Goal: Find specific page/section: Find specific page/section

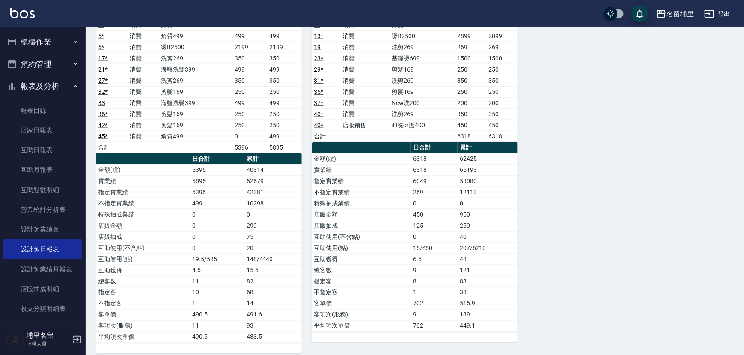
scroll to position [537, 0]
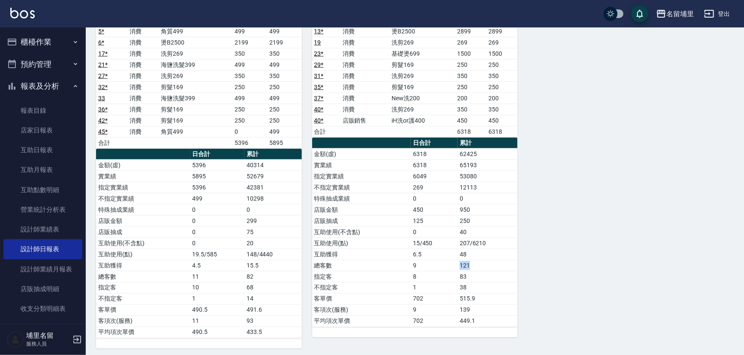
drag, startPoint x: 451, startPoint y: 261, endPoint x: 479, endPoint y: 263, distance: 28.0
click at [479, 263] on tr "總客數 9 121" at bounding box center [415, 265] width 206 height 11
drag, startPoint x: 480, startPoint y: 273, endPoint x: 458, endPoint y: 279, distance: 23.0
click at [458, 279] on tbody "金額(虛) 6318 62425 實業績 6318 65193 指定實業績 6049 53080 不指定實業績 269 12113 特殊抽成業績 0 0 店販…" at bounding box center [415, 237] width 206 height 178
click at [472, 274] on td "83" at bounding box center [488, 276] width 60 height 11
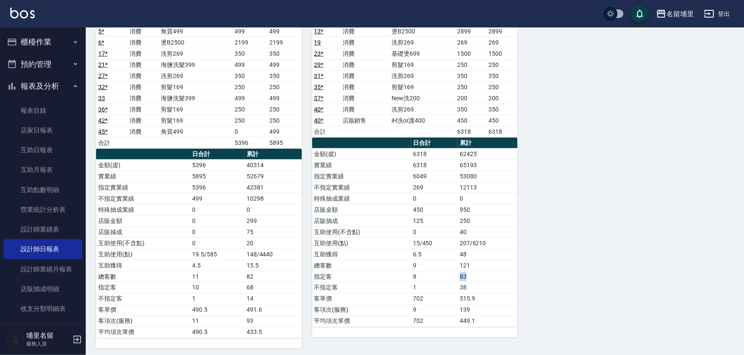
drag, startPoint x: 472, startPoint y: 274, endPoint x: 460, endPoint y: 274, distance: 11.6
click at [460, 274] on td "83" at bounding box center [488, 276] width 60 height 11
drag, startPoint x: 460, startPoint y: 277, endPoint x: 483, endPoint y: 275, distance: 22.3
click at [483, 275] on td "83" at bounding box center [488, 276] width 60 height 11
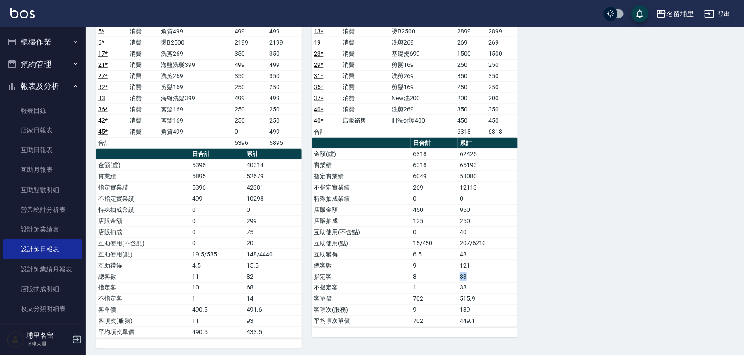
click at [483, 275] on td "83" at bounding box center [488, 276] width 60 height 11
drag, startPoint x: 43, startPoint y: 154, endPoint x: 65, endPoint y: 153, distance: 22.3
click at [43, 153] on link "互助日報表" at bounding box center [42, 150] width 79 height 20
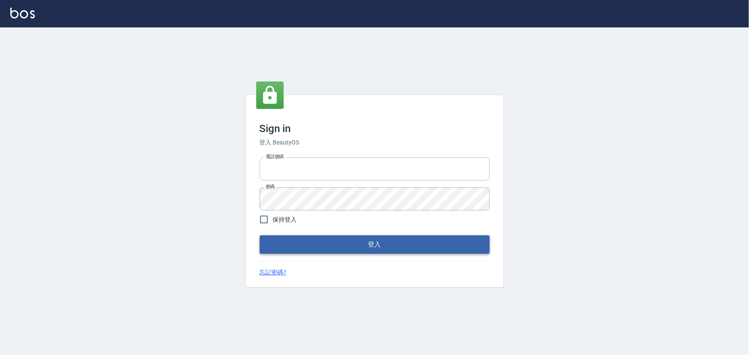
type input "2988528"
click at [353, 242] on button "登入" at bounding box center [375, 245] width 230 height 18
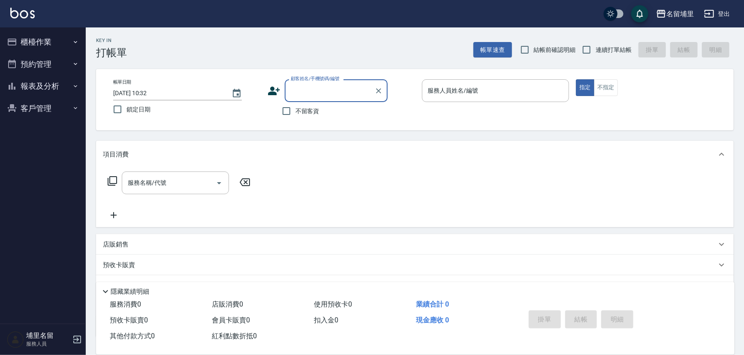
click at [64, 86] on button "報表及分析" at bounding box center [42, 86] width 79 height 22
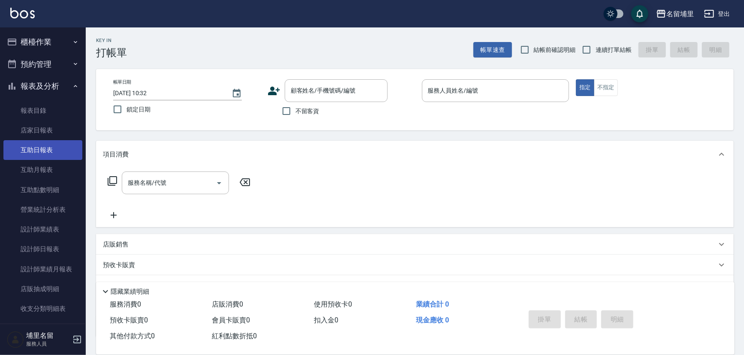
click at [39, 155] on link "互助日報表" at bounding box center [42, 150] width 79 height 20
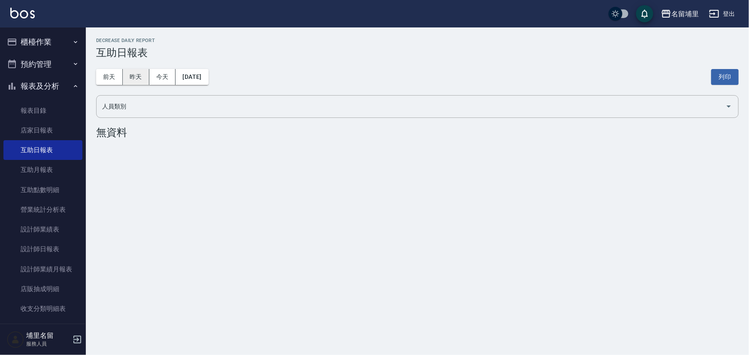
click at [142, 81] on button "昨天" at bounding box center [136, 77] width 27 height 16
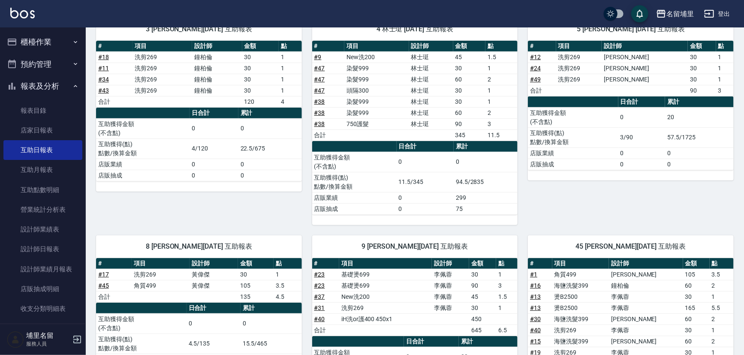
scroll to position [37, 0]
